Goal: Check status: Check status

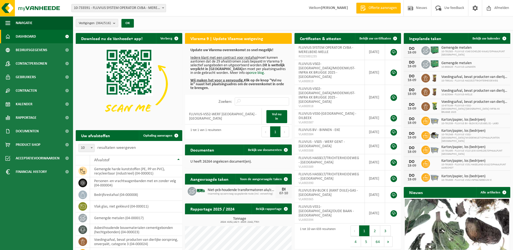
click at [169, 8] on form "10-733591 - FLUVIUS SYSTEM OPERATOR CVBA - MERELBEKE-MELLE 10-908797 - FLUVIUS …" at bounding box center [121, 7] width 100 height 3
click at [163, 7] on span at bounding box center [162, 7] width 5 height 7
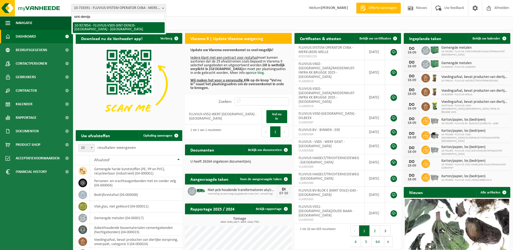
type input "sint-denijs"
select select "133075"
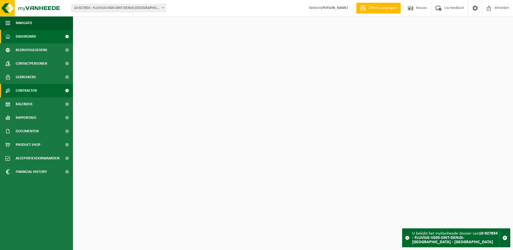
click at [18, 90] on span "Contracten" at bounding box center [26, 91] width 21 height 14
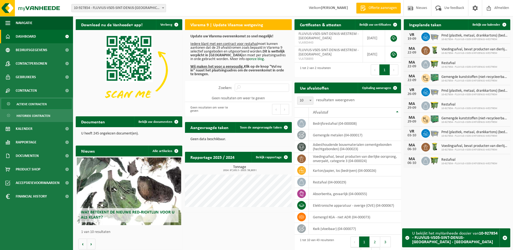
click at [24, 104] on span "Actieve contracten" at bounding box center [32, 104] width 30 height 10
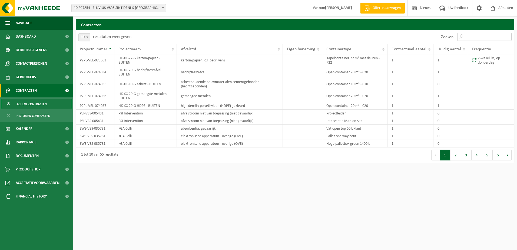
click at [471, 39] on input "Zoeken:" at bounding box center [485, 37] width 54 height 8
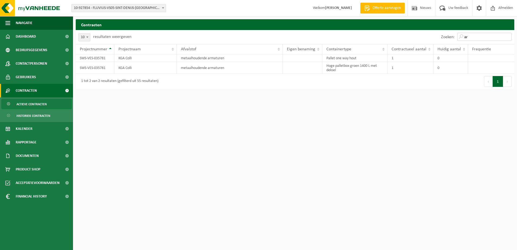
type input "a"
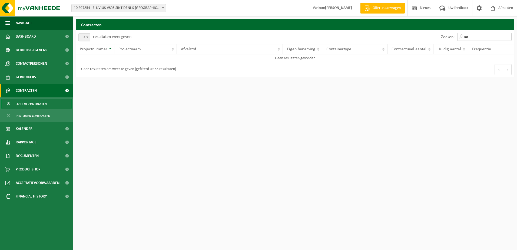
type input "k"
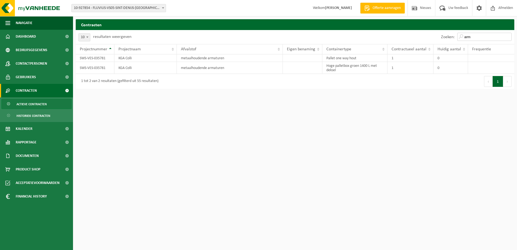
type input "arm"
click at [165, 8] on span at bounding box center [162, 7] width 5 height 7
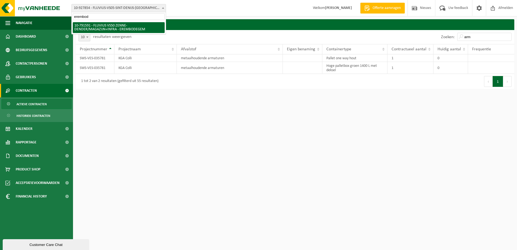
type input "erembod"
select select "30259"
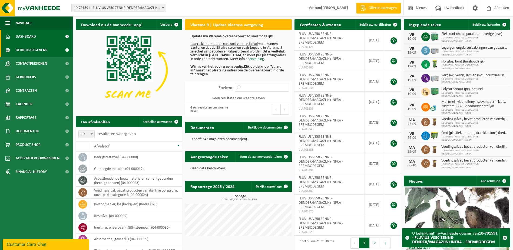
click at [26, 51] on span "Bedrijfsgegevens" at bounding box center [32, 50] width 32 height 14
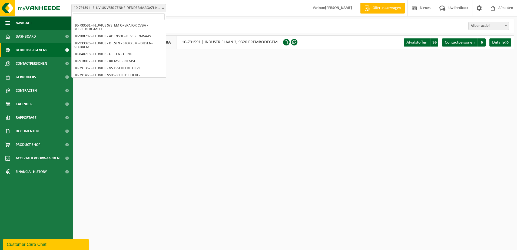
click at [157, 9] on span "10-791591 - FLUVIUS VS50 ZENNE-DENDER/MAGAZIJN+INFRA - EREMBODEGEM" at bounding box center [119, 8] width 94 height 8
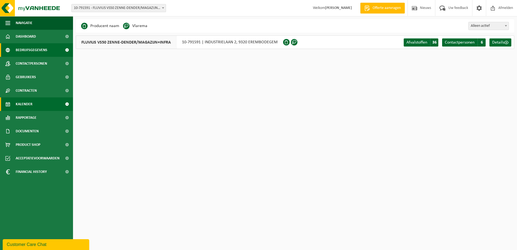
click at [27, 101] on span "Kalender" at bounding box center [24, 104] width 17 height 14
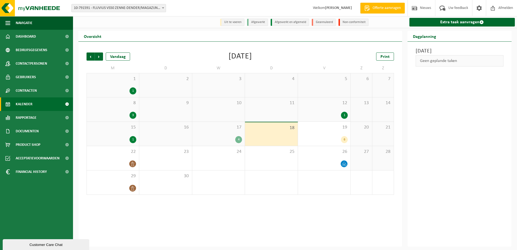
click at [215, 134] on div "17 4" at bounding box center [218, 134] width 53 height 24
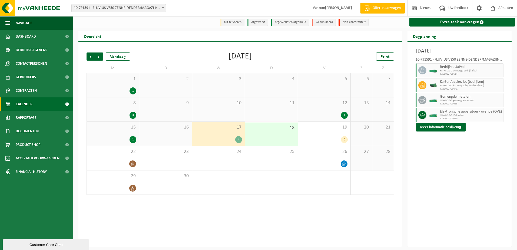
click at [326, 108] on div "12 1" at bounding box center [324, 109] width 53 height 24
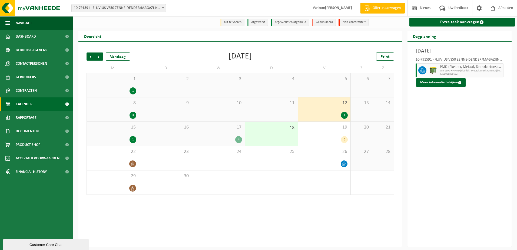
click at [107, 130] on span "15" at bounding box center [113, 127] width 47 height 6
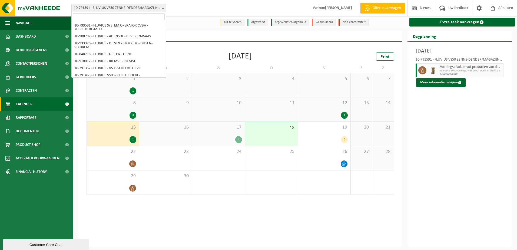
click at [162, 9] on span at bounding box center [162, 7] width 5 height 7
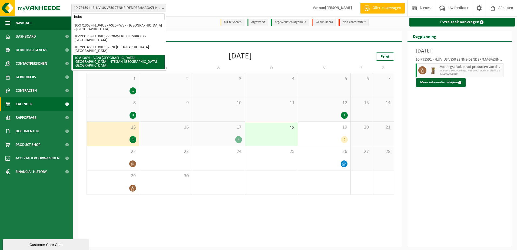
type input "hobo"
select select "37290"
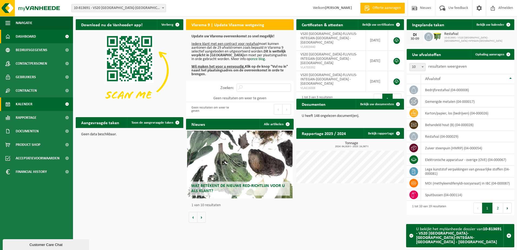
click at [25, 104] on span "Kalender" at bounding box center [24, 104] width 17 height 14
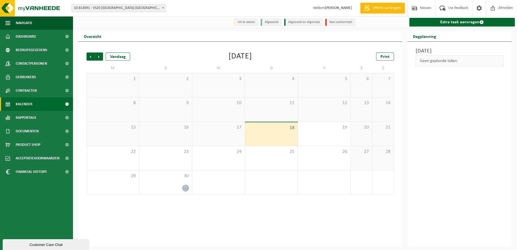
click at [159, 10] on span "10-813691 - VS20 [GEOGRAPHIC_DATA]-[GEOGRAPHIC_DATA]-INTEGAN-[GEOGRAPHIC_DATA] …" at bounding box center [119, 8] width 94 height 8
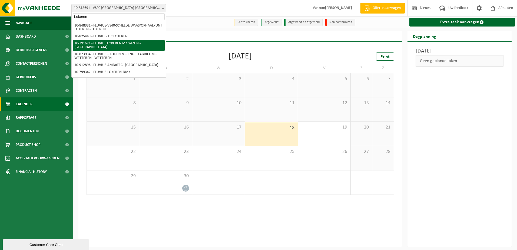
type input "Lokeren"
select select "30279"
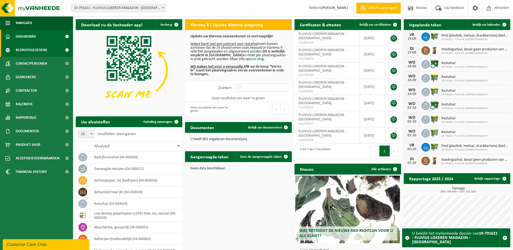
click at [34, 47] on span "Bedrijfsgegevens" at bounding box center [32, 50] width 32 height 14
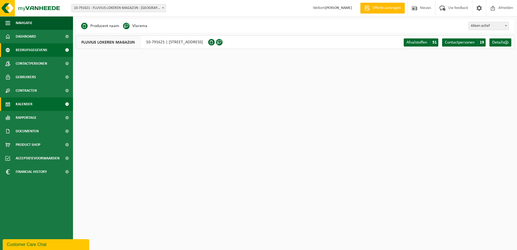
click at [22, 105] on span "Kalender" at bounding box center [24, 104] width 17 height 14
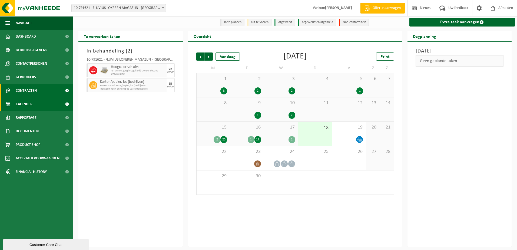
click at [32, 93] on span "Contracten" at bounding box center [26, 91] width 21 height 14
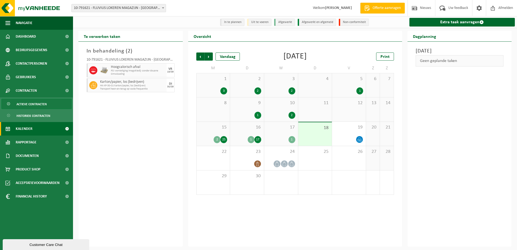
click at [36, 105] on span "Actieve contracten" at bounding box center [32, 104] width 30 height 10
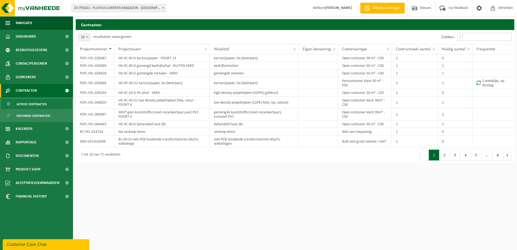
click at [485, 37] on input "Zoeken:" at bounding box center [485, 37] width 54 height 8
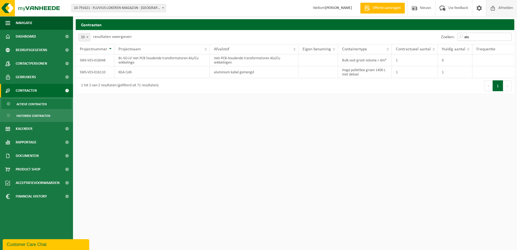
type input "alu"
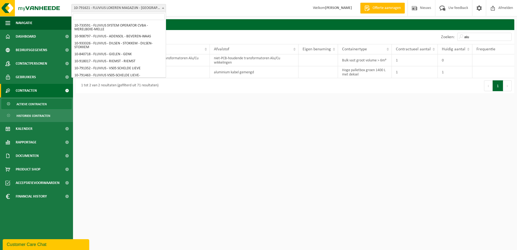
click at [160, 8] on span "10-791621 - FLUVIUS LOKEREN MAGAZIJN - [GEOGRAPHIC_DATA]" at bounding box center [119, 8] width 94 height 8
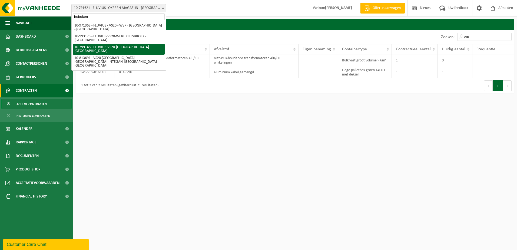
type input "hoboken"
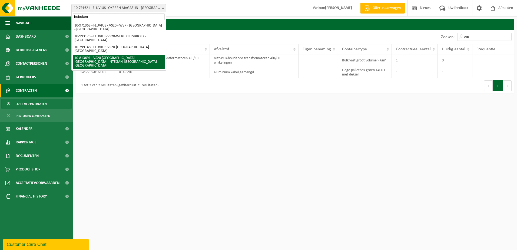
select select "37290"
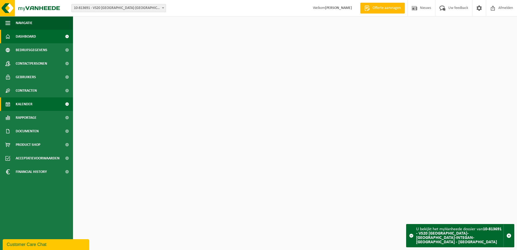
click at [36, 103] on link "Kalender" at bounding box center [36, 104] width 73 height 14
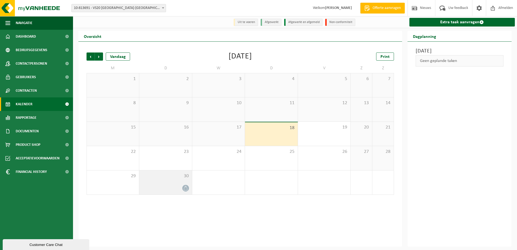
click at [177, 184] on div "30" at bounding box center [165, 182] width 53 height 24
